Goal: Transaction & Acquisition: Purchase product/service

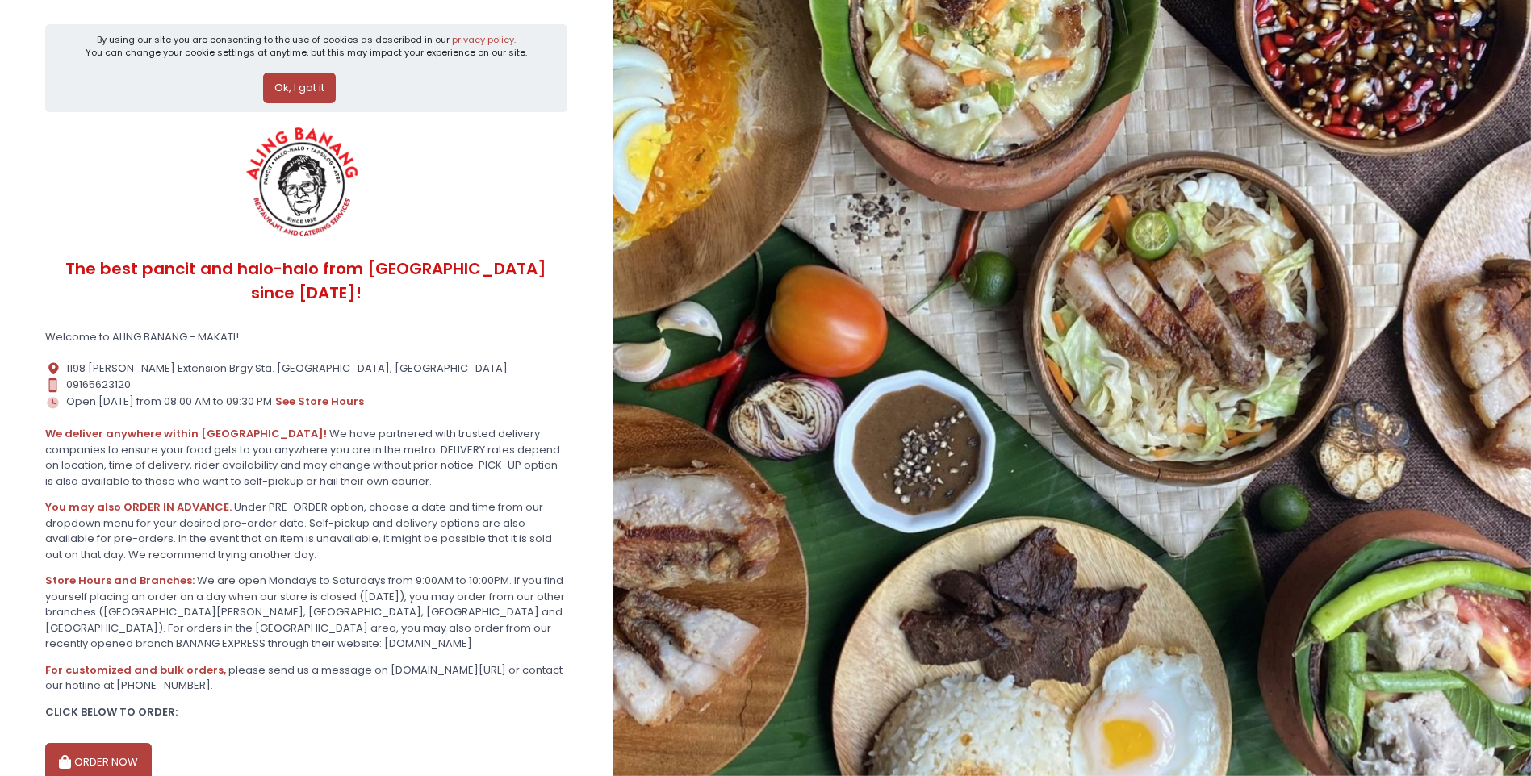
scroll to position [63, 0]
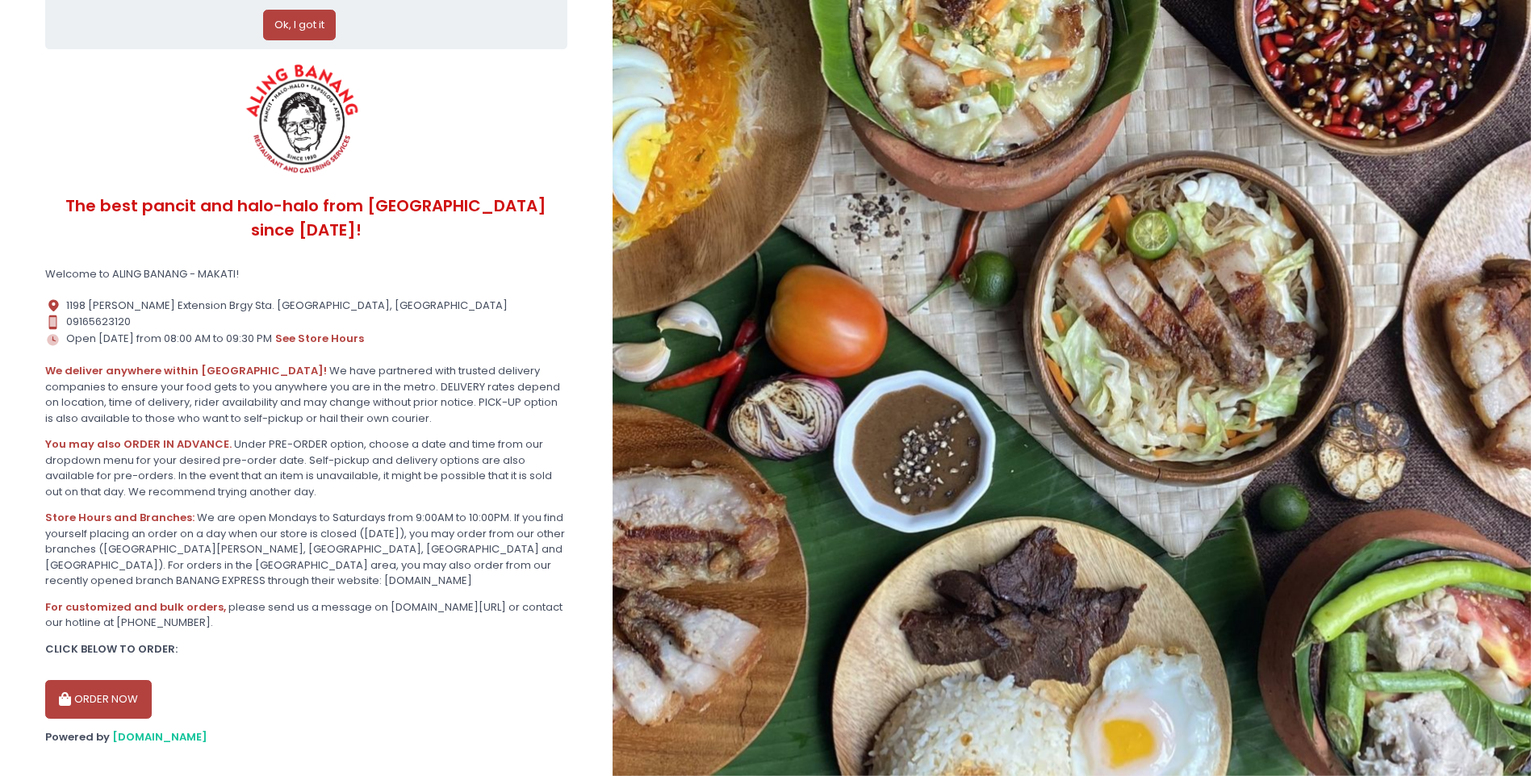
click at [132, 683] on button "ORDER NOW" at bounding box center [98, 699] width 106 height 39
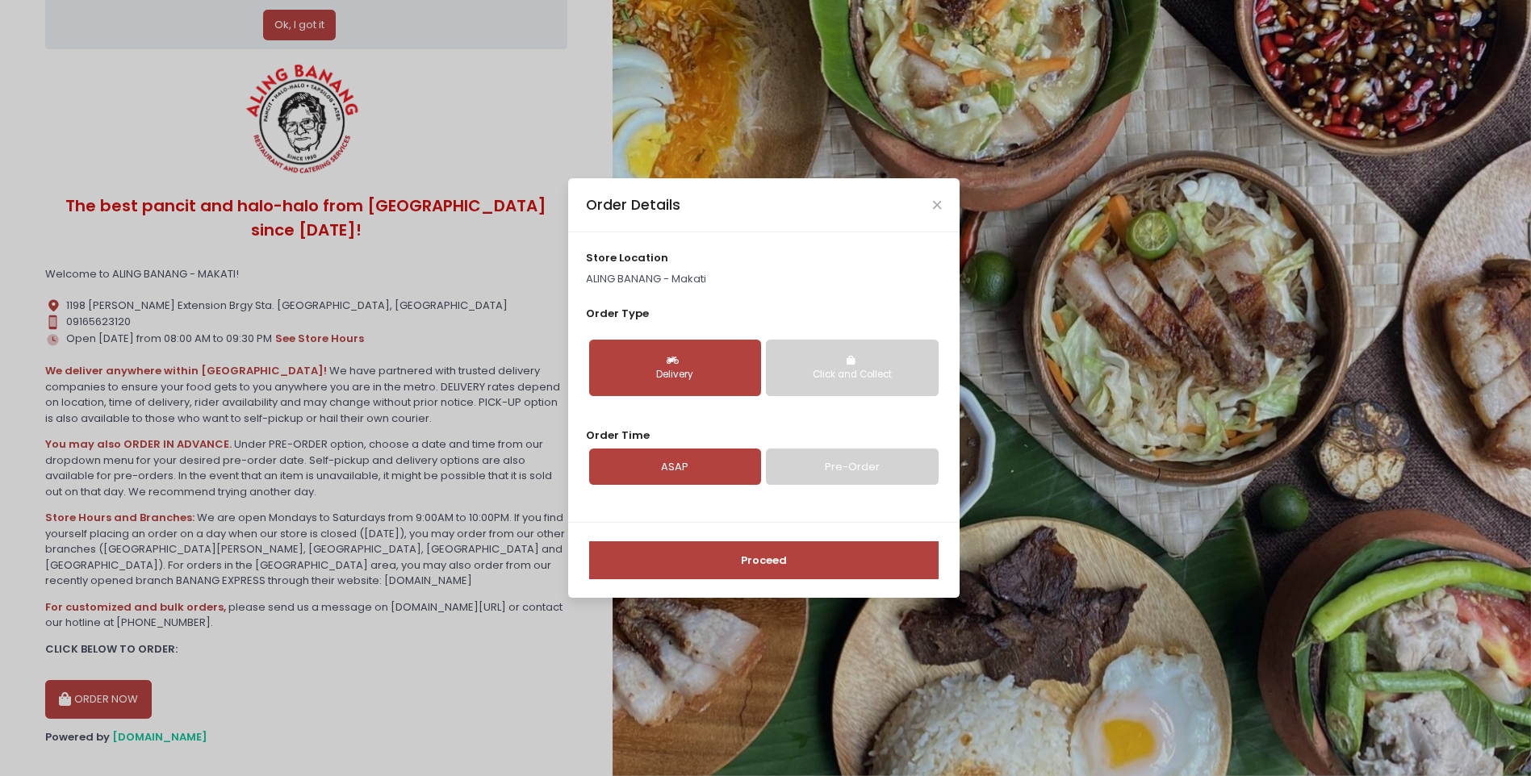
click at [831, 374] on div "Click and Collect" at bounding box center [851, 375] width 149 height 15
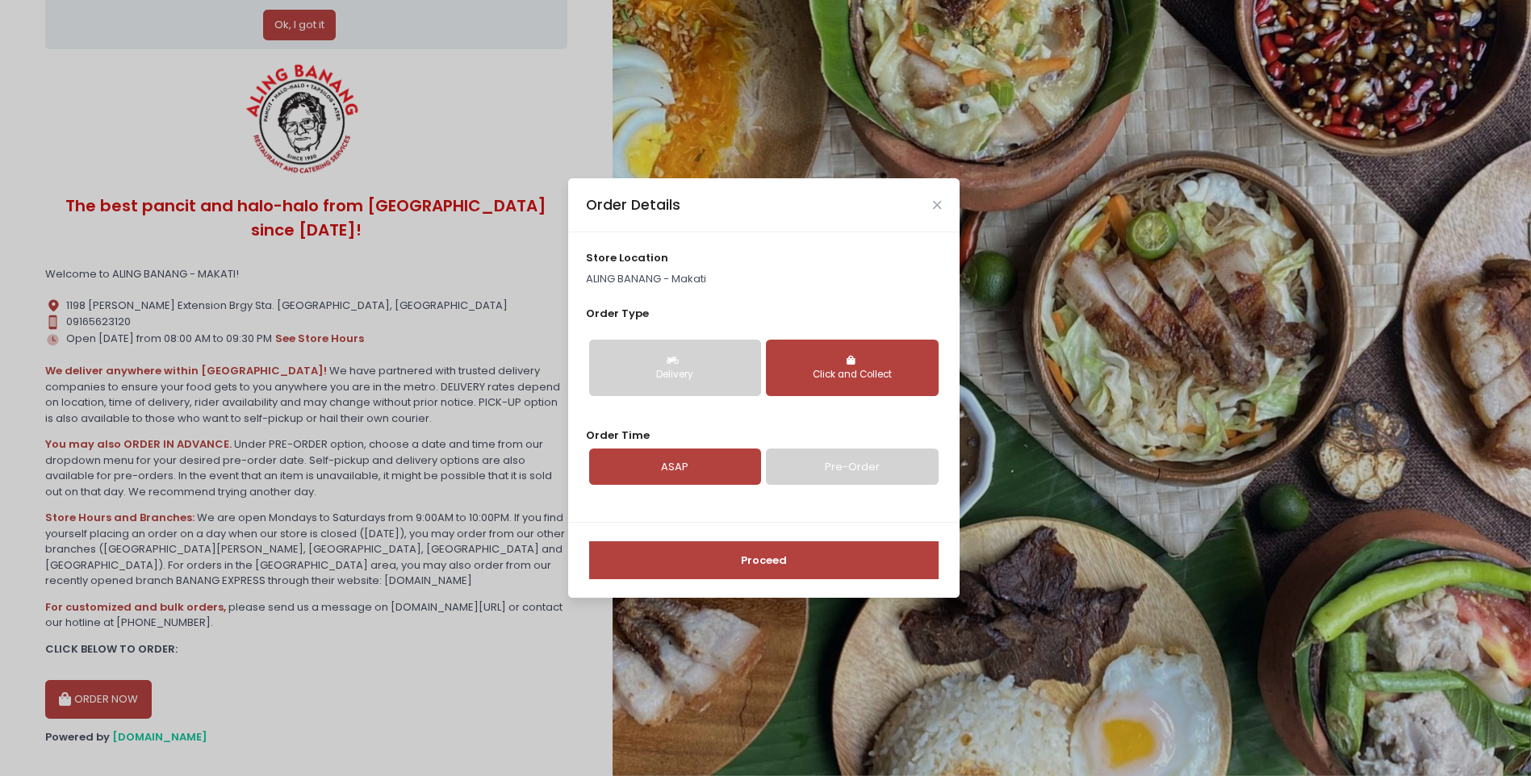
click at [696, 369] on div "Delivery" at bounding box center [674, 375] width 149 height 15
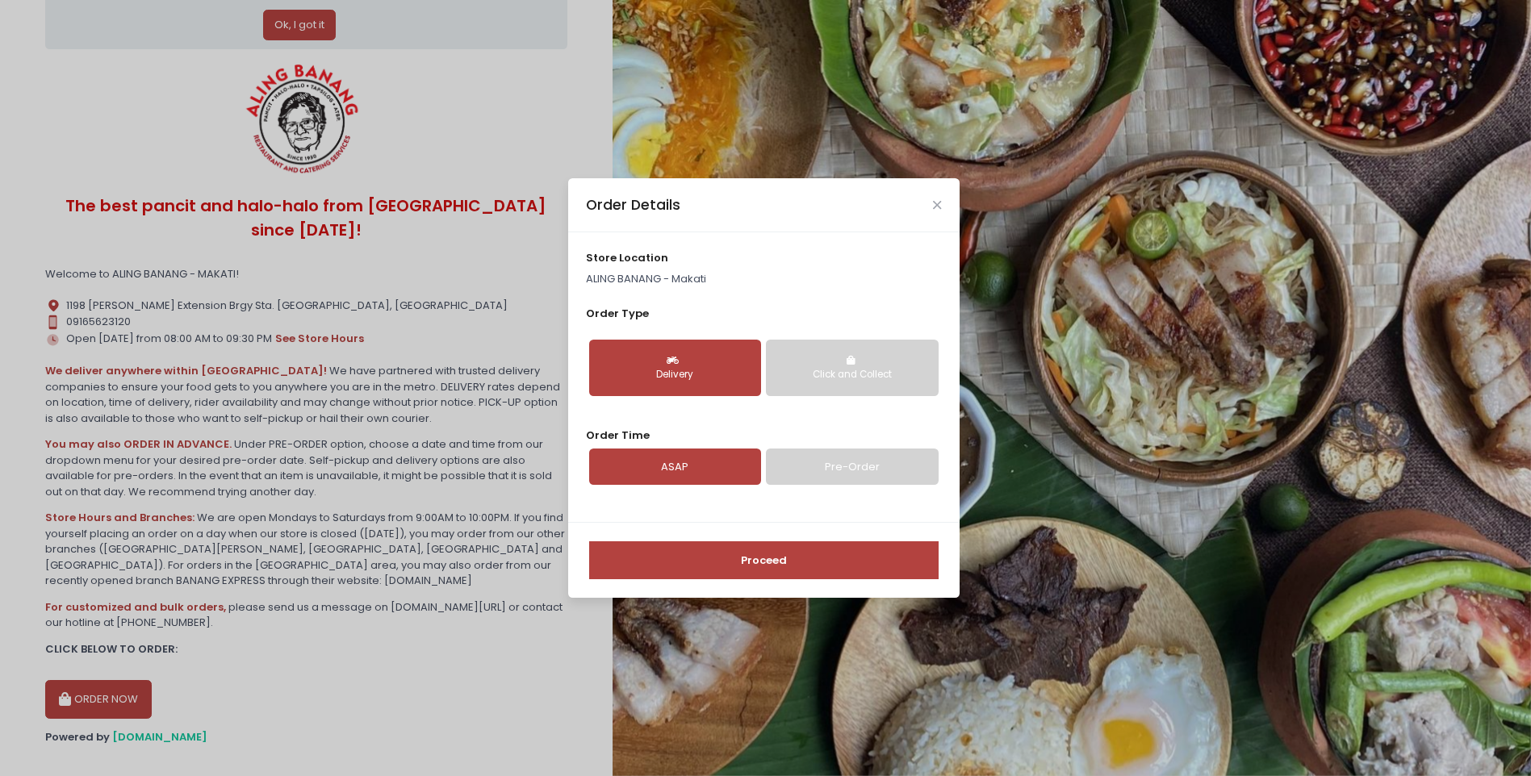
click at [624, 420] on div "store location ALING BANANG - [GEOGRAPHIC_DATA] Order Type Delivery Click and C…" at bounding box center [763, 377] width 391 height 290
click at [858, 474] on link "Pre-Order" at bounding box center [852, 467] width 172 height 37
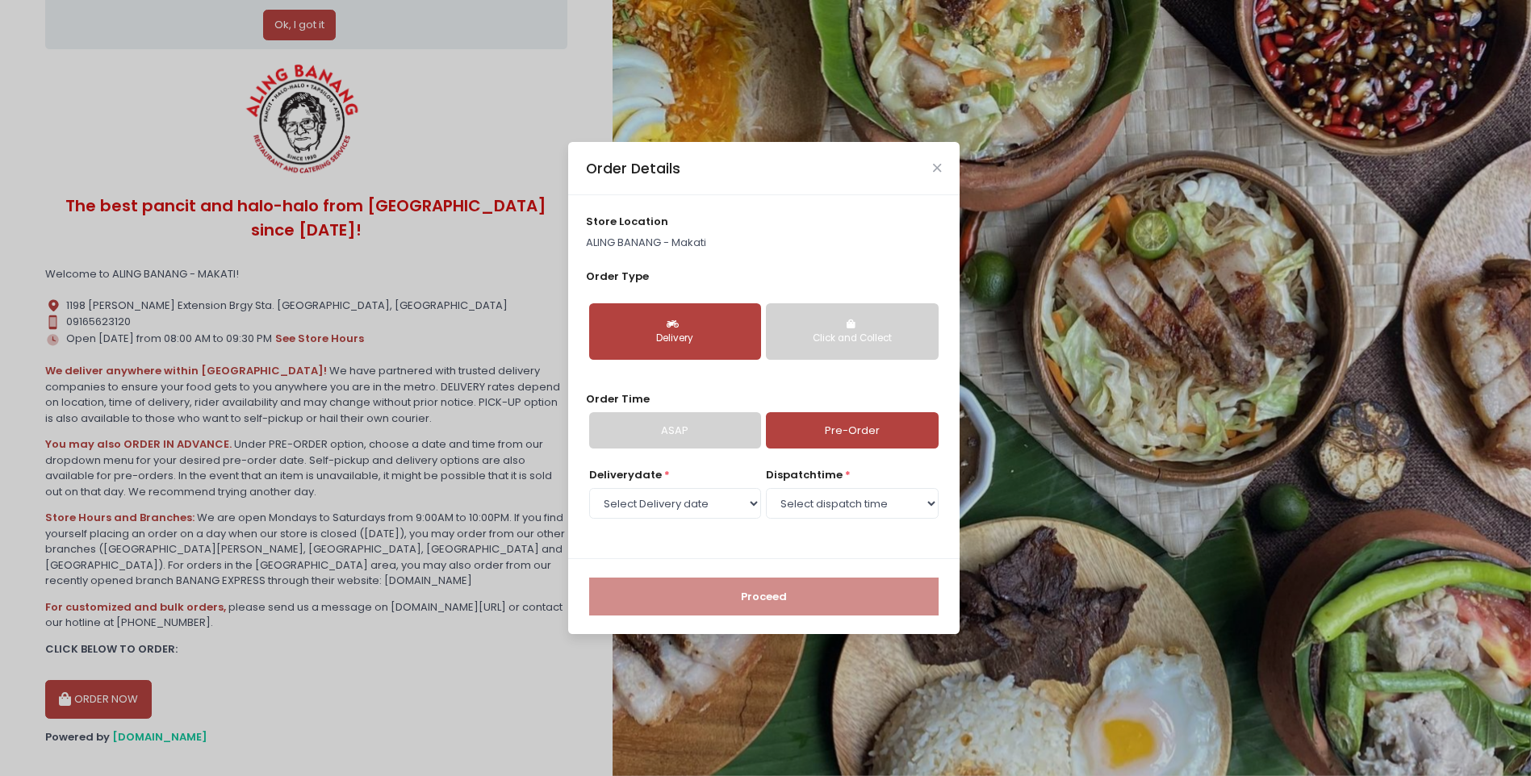
select select "[DATE]"
click at [709, 505] on select "Select Delivery date [DATE] [DATE] [DATE] [DATE] [DATE] [DATE] [DATE] [DATE] [D…" at bounding box center [675, 503] width 172 height 31
click at [589, 488] on select "Select Delivery date [DATE] [DATE] [DATE] [DATE] [DATE] [DATE] [DATE] [DATE] [D…" at bounding box center [675, 503] width 172 height 31
click at [844, 498] on select "Select dispatch time 12:00 PM - 12:30 PM 12:30 PM - 01:00 PM 01:00 PM - 01:30 P…" at bounding box center [852, 503] width 172 height 31
select select "15:00"
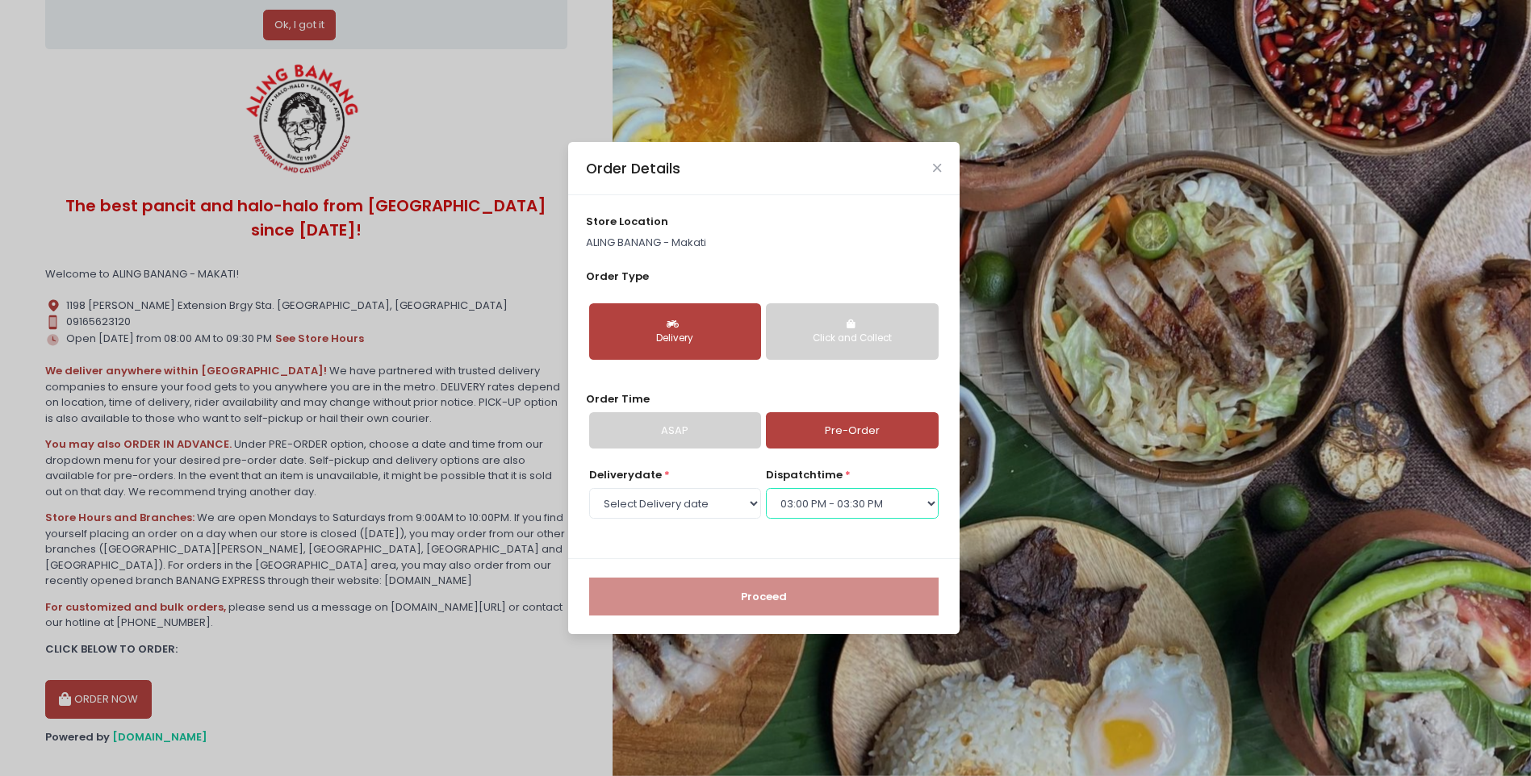
click at [766, 488] on select "Select dispatch time 12:00 PM - 12:30 PM 12:30 PM - 01:00 PM 01:00 PM - 01:30 P…" at bounding box center [852, 503] width 172 height 31
click at [812, 595] on button "Proceed" at bounding box center [763, 597] width 349 height 39
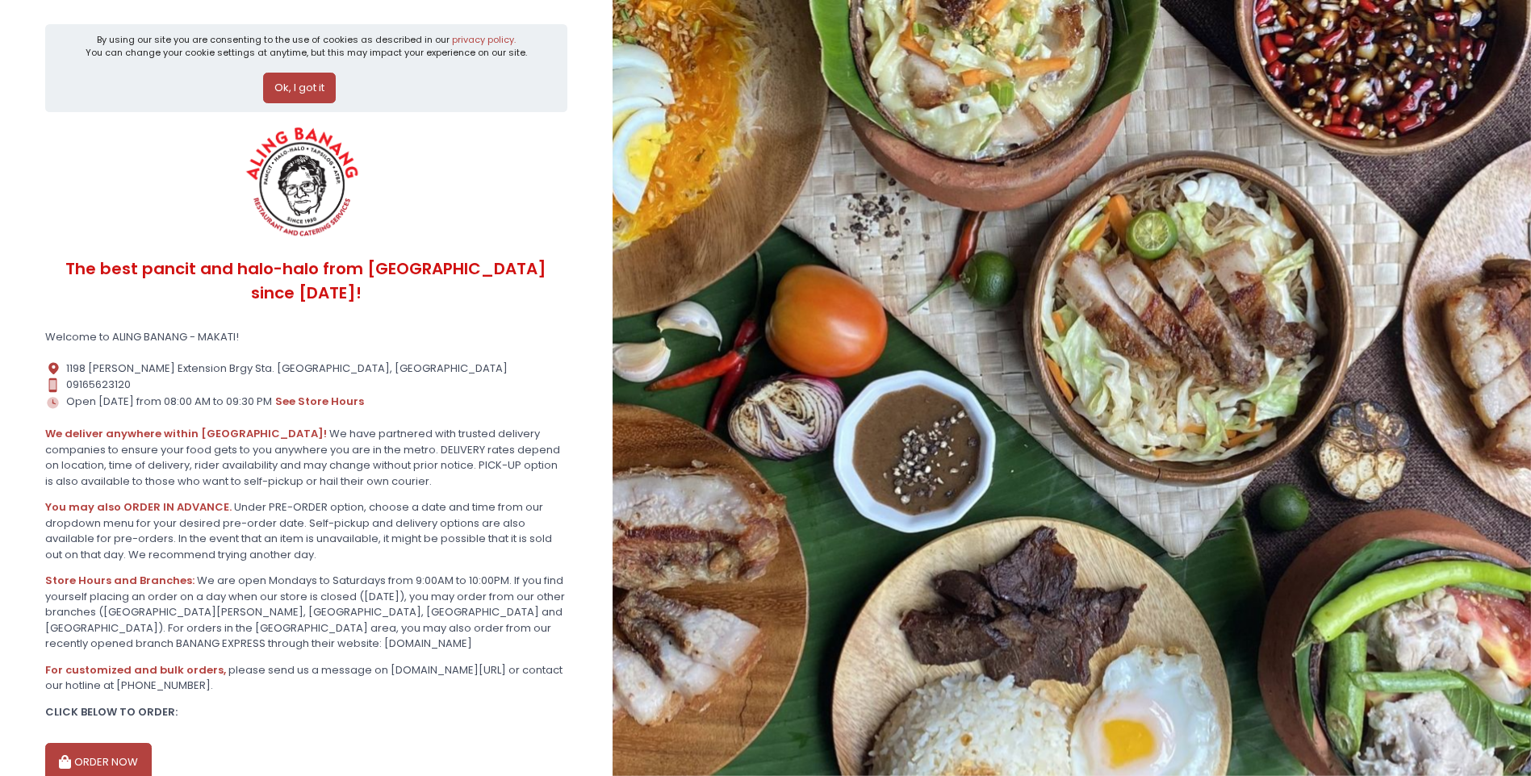
click at [286, 84] on button "Ok, I got it" at bounding box center [299, 88] width 73 height 31
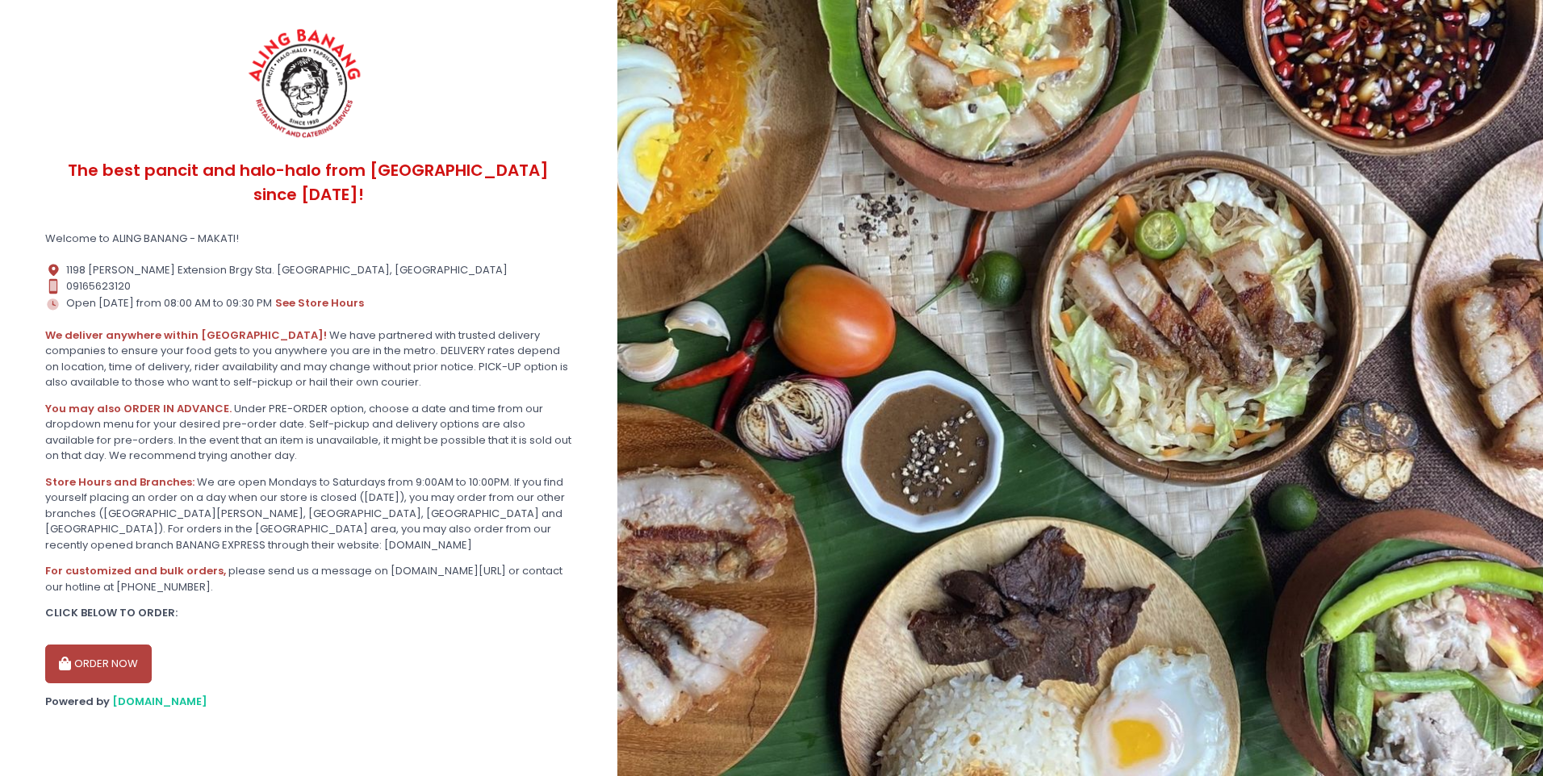
click at [94, 645] on button "ORDER NOW" at bounding box center [98, 664] width 106 height 39
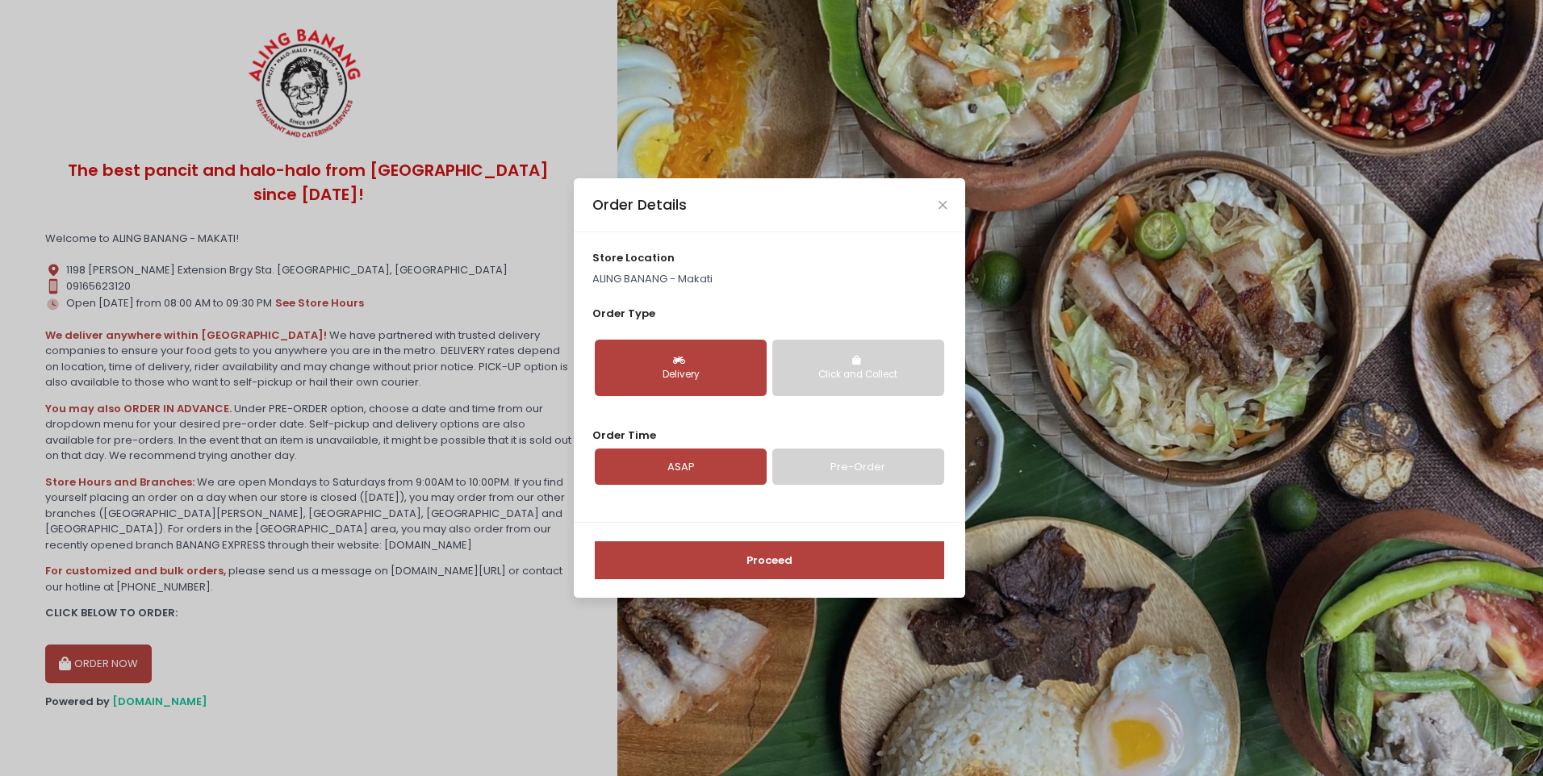
click at [821, 471] on link "Pre-Order" at bounding box center [858, 467] width 172 height 37
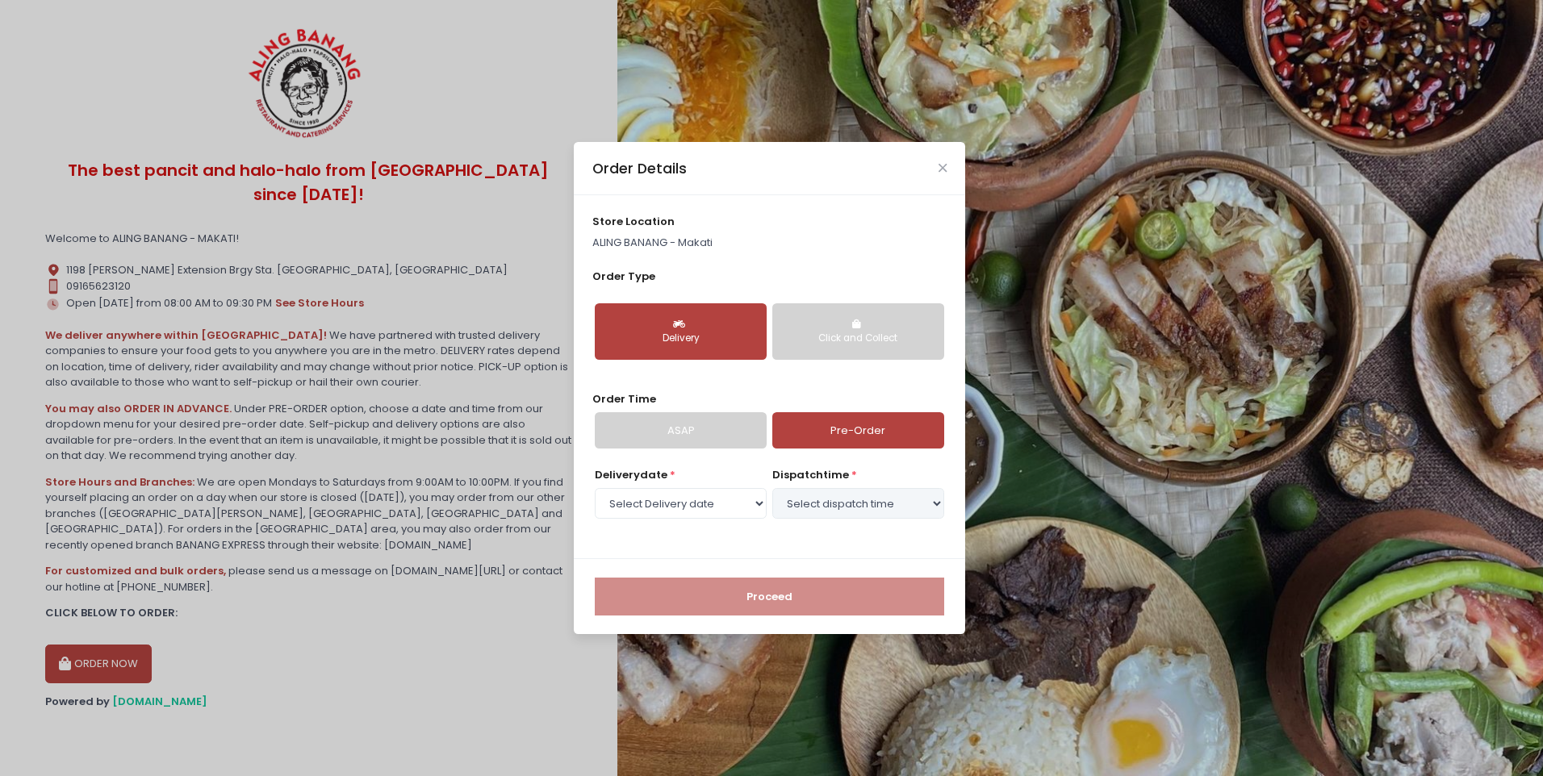
select select "[DATE]"
click at [685, 506] on select "Select Delivery date [DATE] [DATE] [DATE] [DATE] [DATE] [DATE] [DATE] [DATE] [D…" at bounding box center [681, 503] width 172 height 31
click at [850, 503] on select "Select dispatch time 12:00 PM - 12:30 PM 12:30 PM - 01:00 PM 01:00 PM - 01:30 P…" at bounding box center [858, 503] width 172 height 31
select select "15:00"
click at [772, 488] on select "Select dispatch time 12:00 PM - 12:30 PM 12:30 PM - 01:00 PM 01:00 PM - 01:30 P…" at bounding box center [858, 503] width 172 height 31
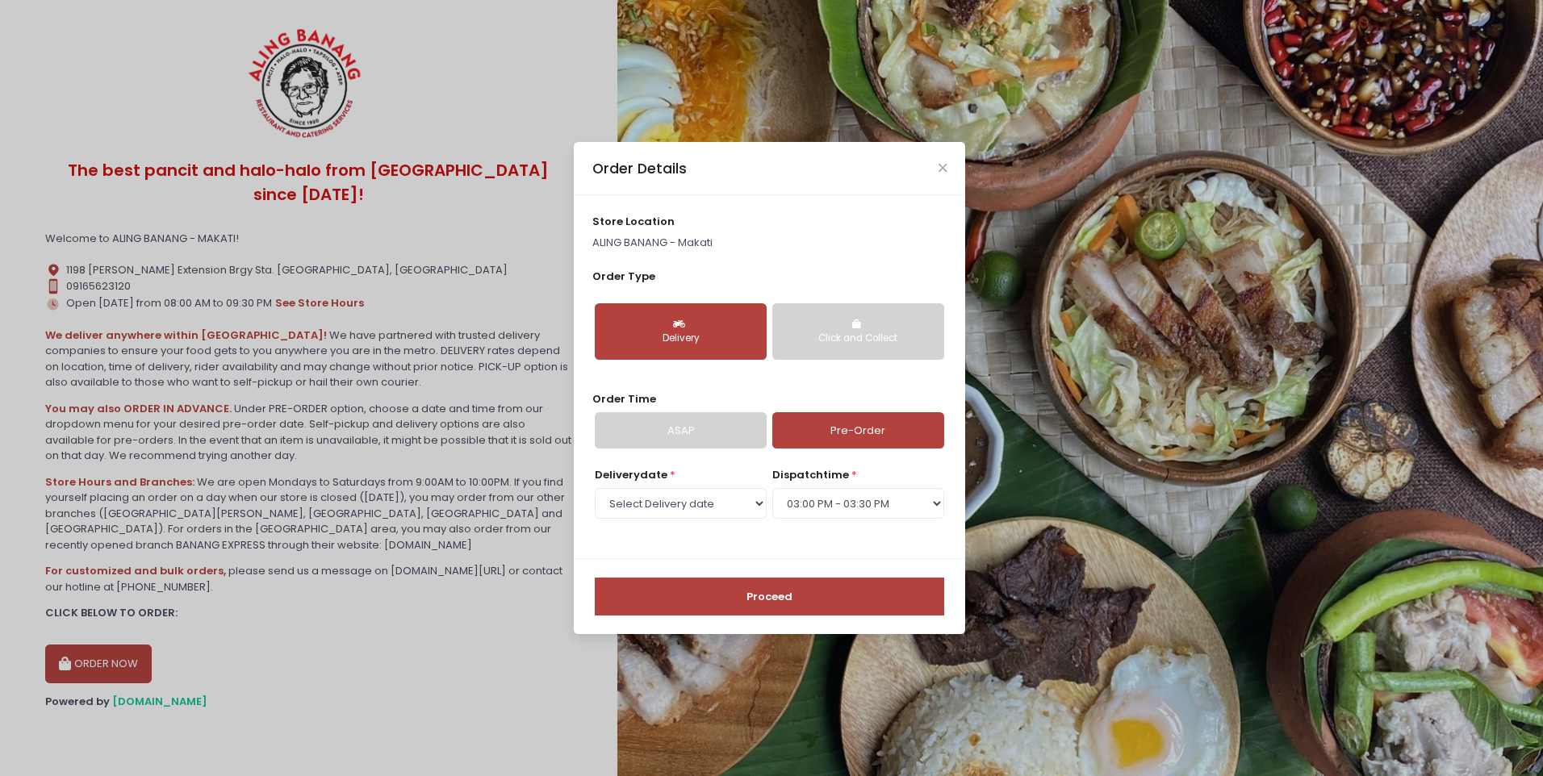
click at [828, 591] on button "Proceed" at bounding box center [769, 597] width 349 height 39
